Goal: Task Accomplishment & Management: Use online tool/utility

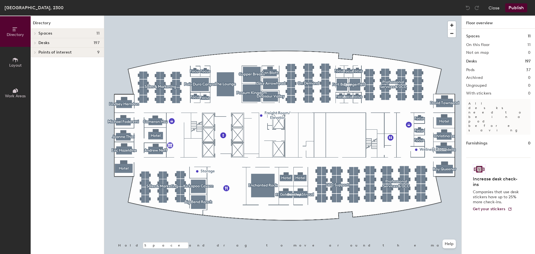
click at [441, 16] on div at bounding box center [282, 16] width 357 height 0
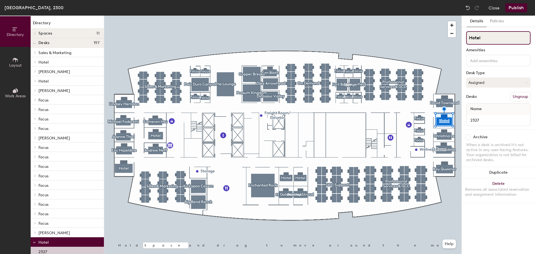
drag, startPoint x: 485, startPoint y: 40, endPoint x: 467, endPoint y: 39, distance: 18.2
click at [467, 39] on input "Hotel" at bounding box center [499, 37] width 64 height 13
paste input "[PERSON_NAME]"
type input "[PERSON_NAME]"
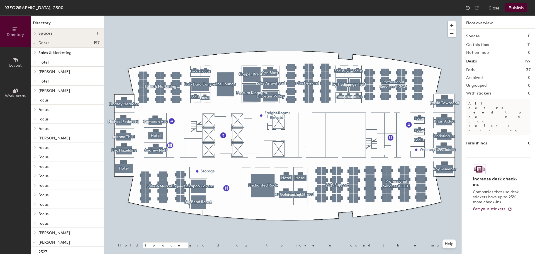
click at [516, 8] on button "Publish" at bounding box center [517, 7] width 22 height 9
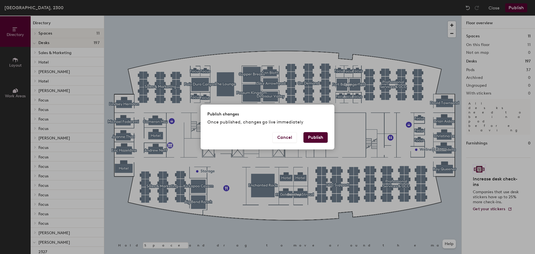
click at [308, 138] on button "Publish" at bounding box center [316, 137] width 24 height 11
